Goal: Browse casually

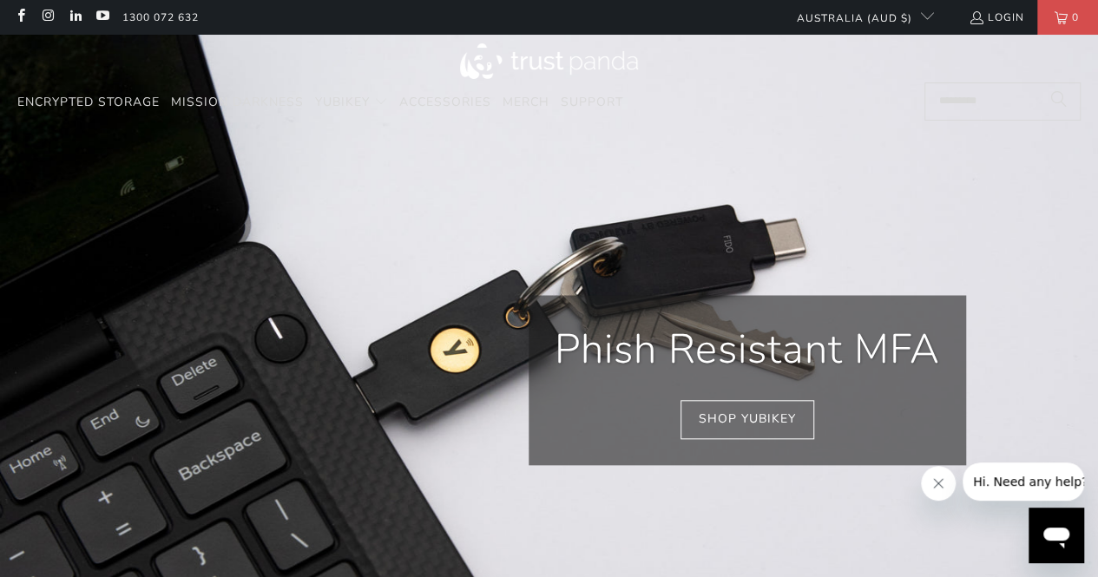
scroll to position [0, 776]
click at [513, 64] on img at bounding box center [549, 61] width 178 height 36
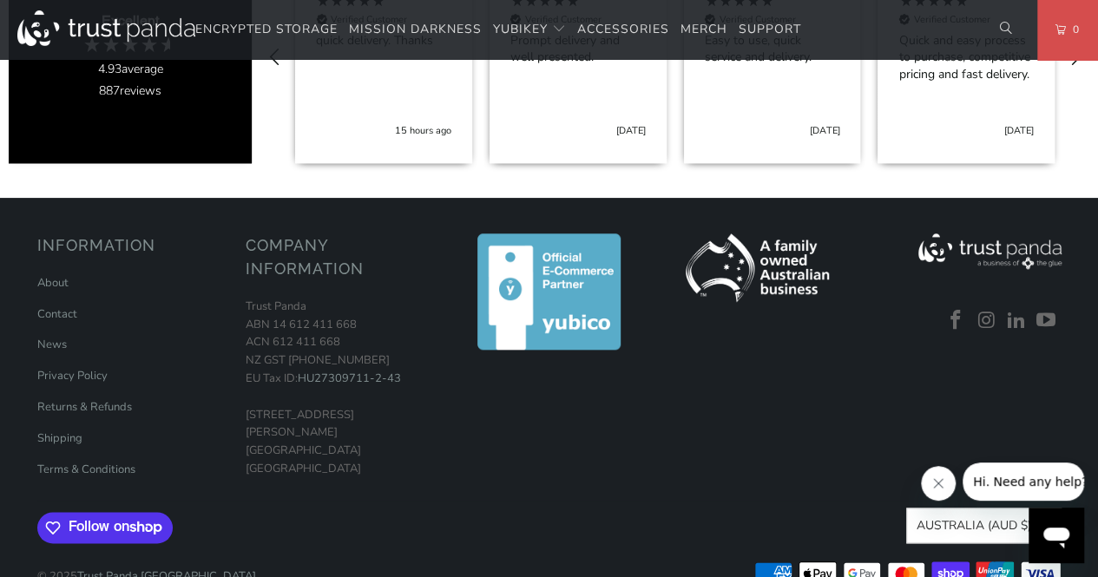
scroll to position [916, 0]
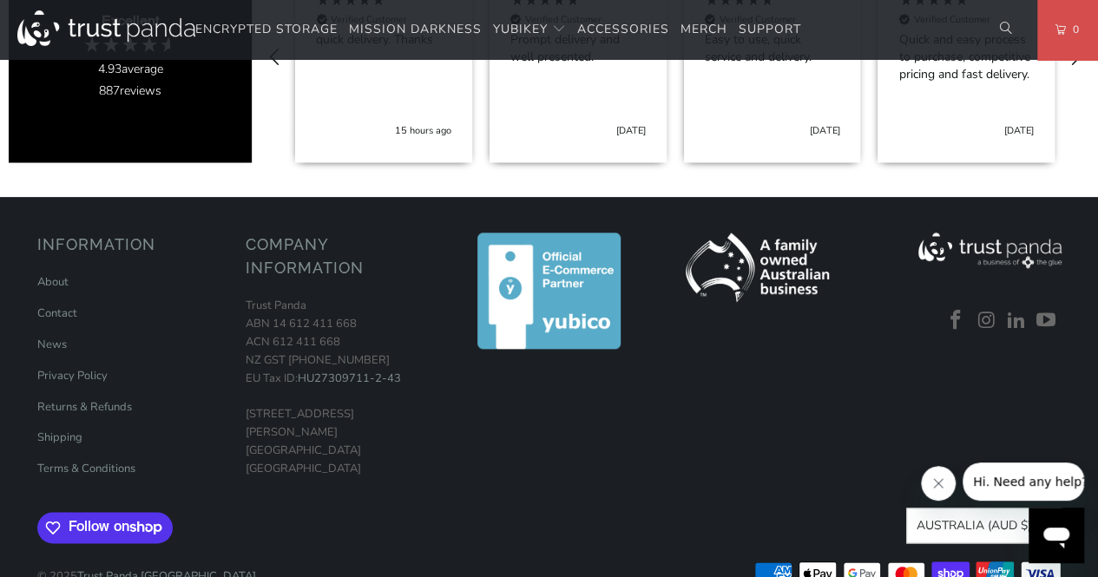
click at [1030, 243] on img at bounding box center [990, 251] width 143 height 36
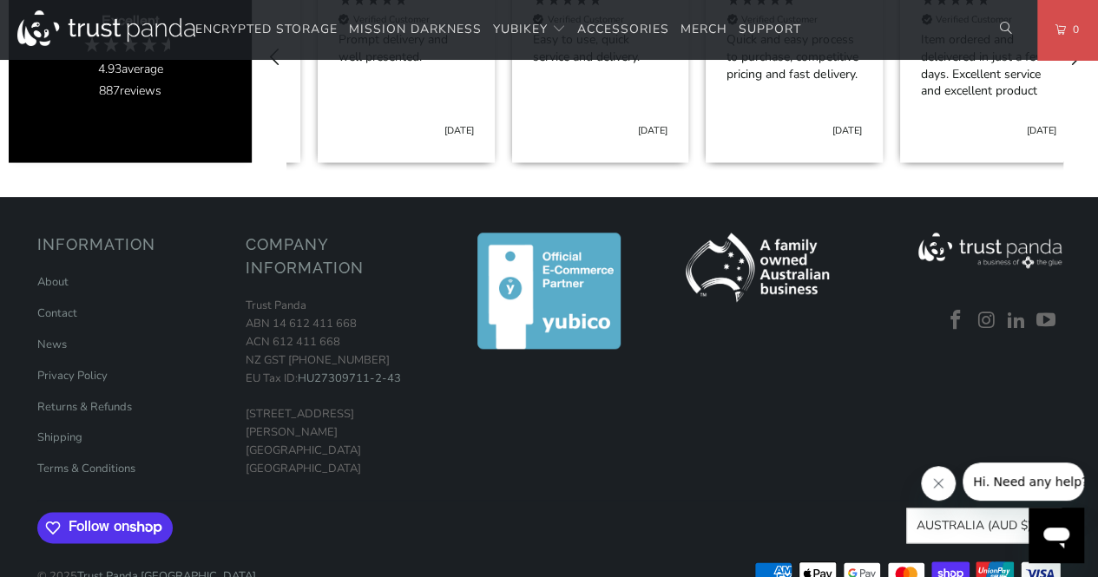
scroll to position [0, 194]
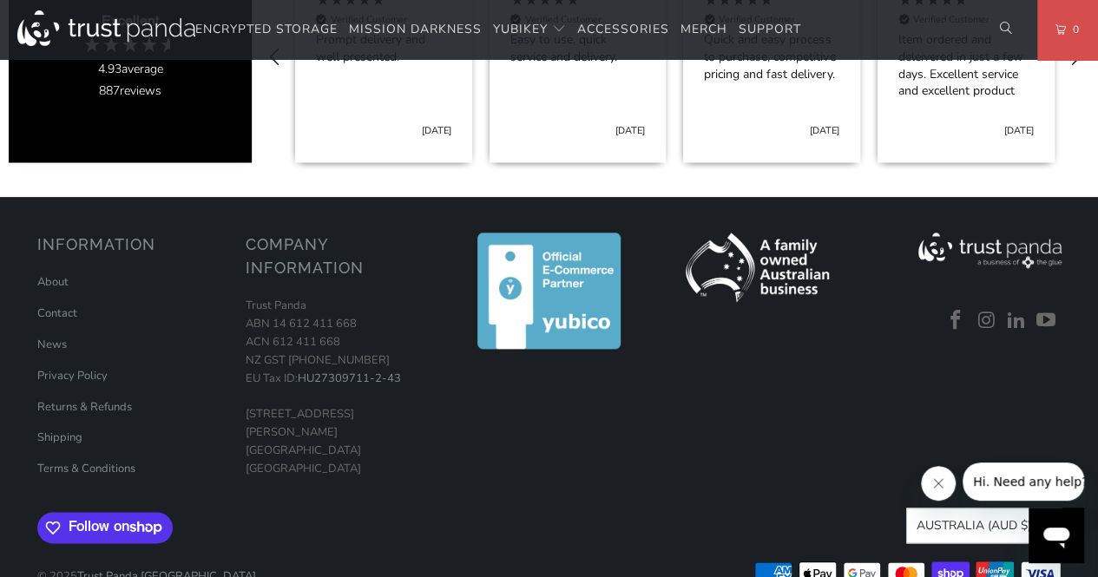
click at [985, 233] on img at bounding box center [990, 251] width 143 height 36
click at [946, 233] on img at bounding box center [990, 251] width 143 height 36
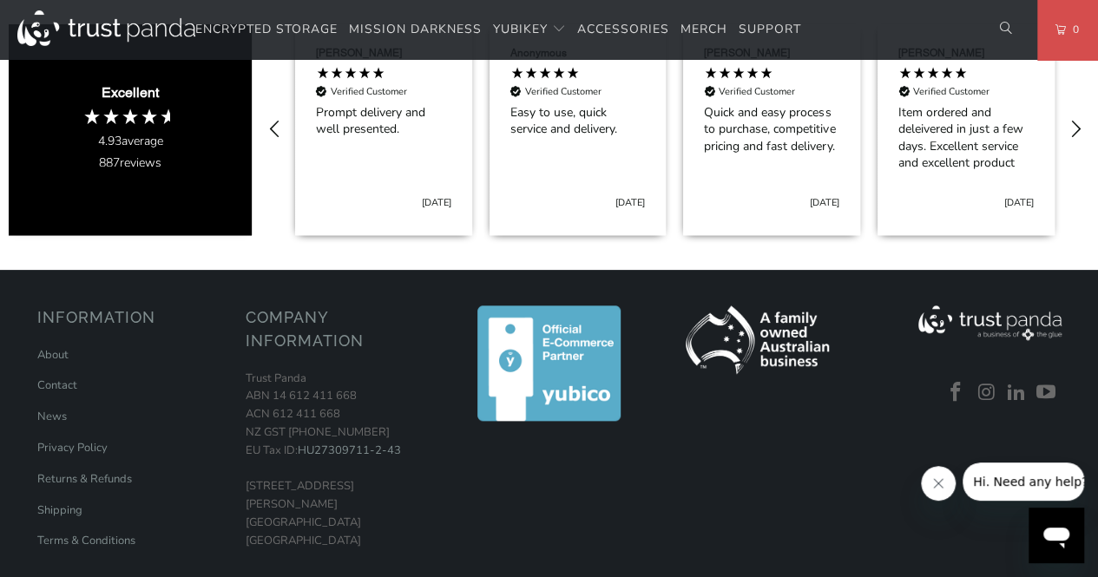
click at [937, 483] on icon "Close message from company" at bounding box center [938, 483] width 9 height 9
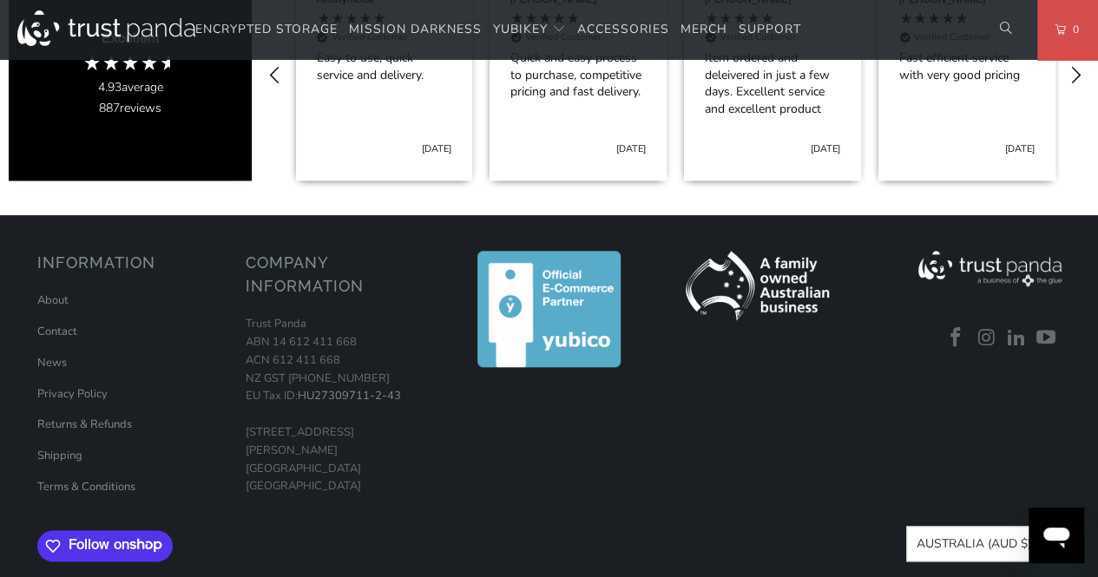
scroll to position [821, 0]
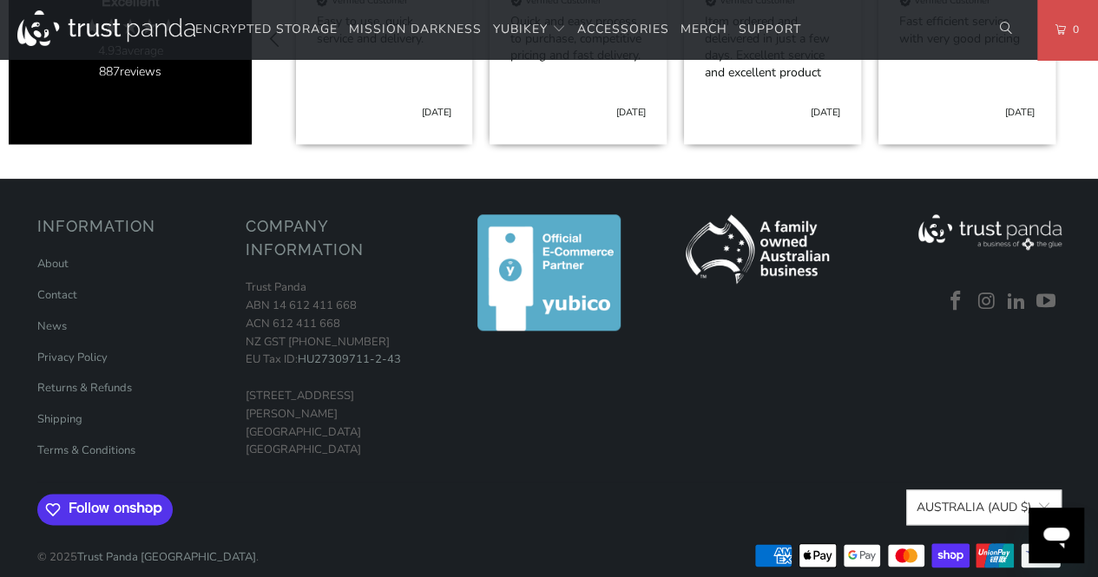
click at [995, 549] on icon at bounding box center [994, 555] width 31 height 13
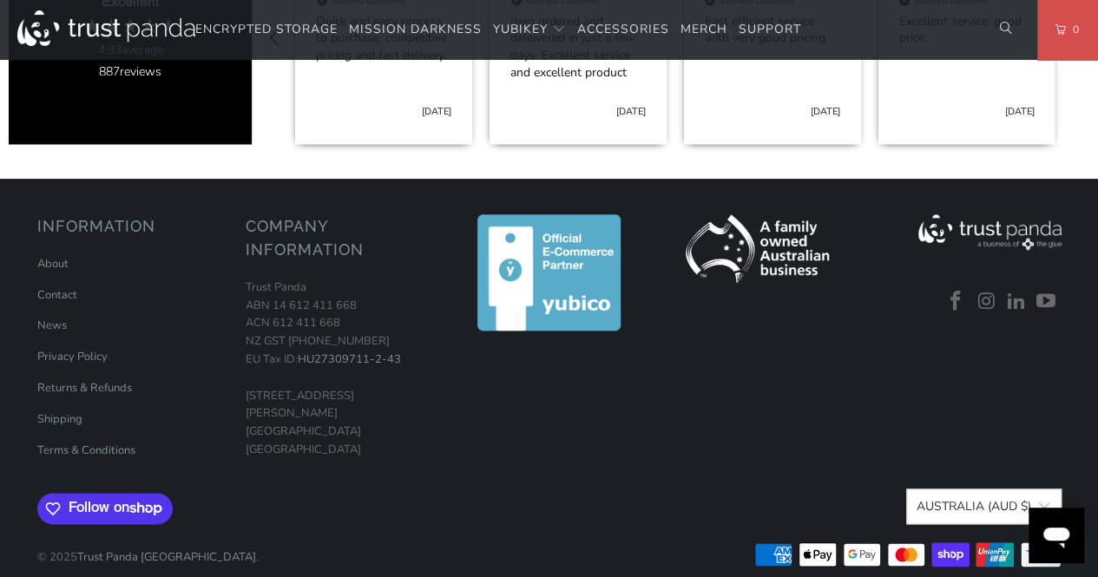
scroll to position [934, 0]
drag, startPoint x: 995, startPoint y: 529, endPoint x: 561, endPoint y: 445, distance: 442.1
click at [561, 445] on div at bounding box center [549, 343] width 191 height 259
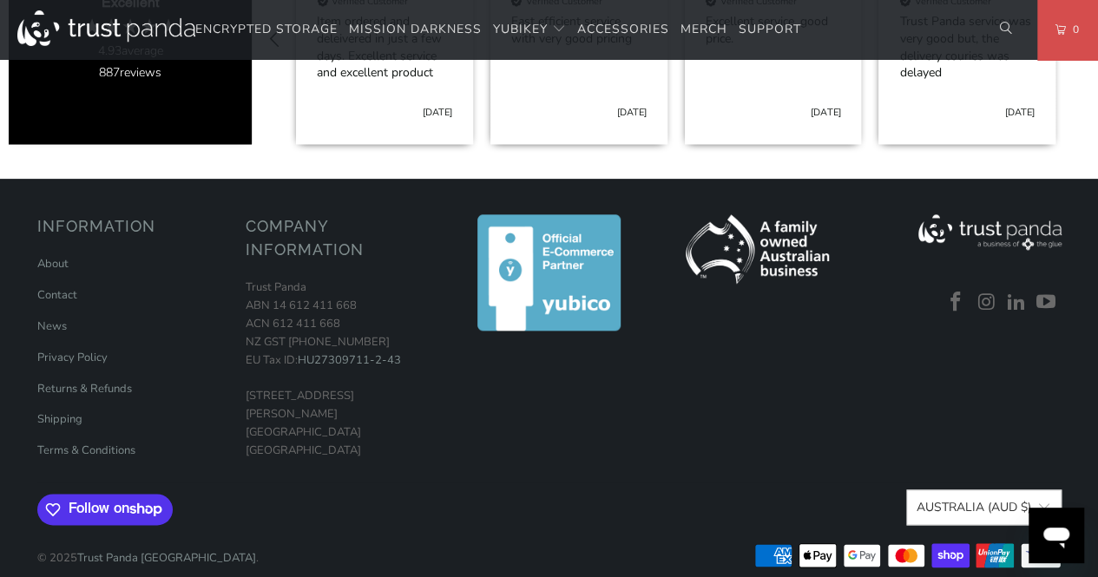
scroll to position [894, 0]
